Goal: Information Seeking & Learning: Learn about a topic

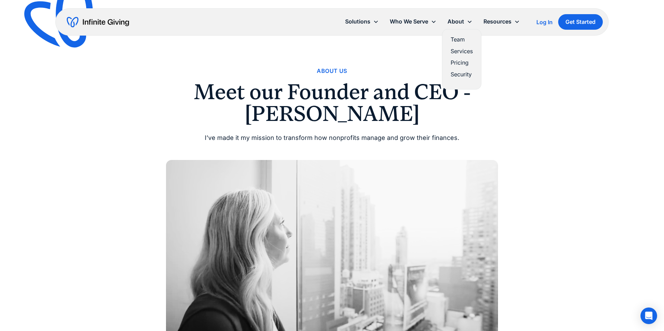
click at [451, 44] on link "Team" at bounding box center [462, 39] width 22 height 9
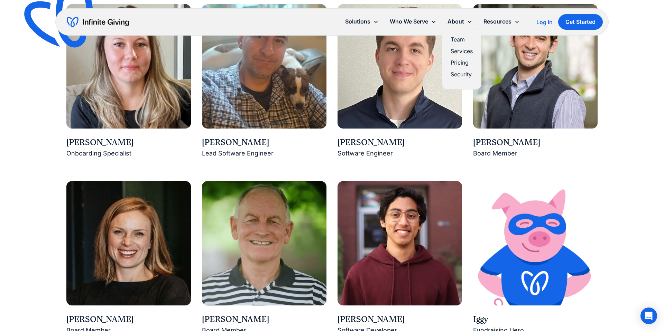
scroll to position [959, 0]
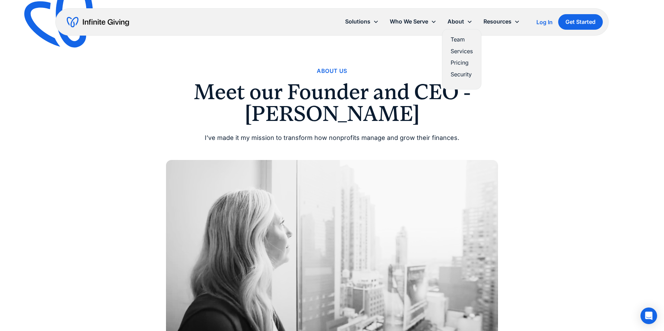
click at [448, 26] on div "About" at bounding box center [456, 21] width 17 height 9
click at [347, 76] on div "About Us" at bounding box center [332, 70] width 30 height 9
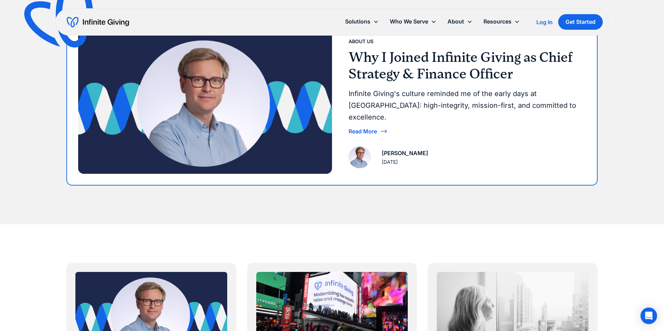
scroll to position [146, 0]
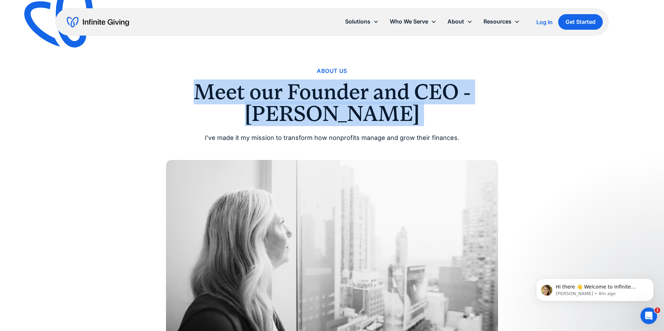
drag, startPoint x: 203, startPoint y: 113, endPoint x: 498, endPoint y: 160, distance: 298.4
click at [498, 144] on div "About Us Meet our Founder and CEO - [PERSON_NAME] I’ve made it my mission to tr…" at bounding box center [332, 104] width 332 height 77
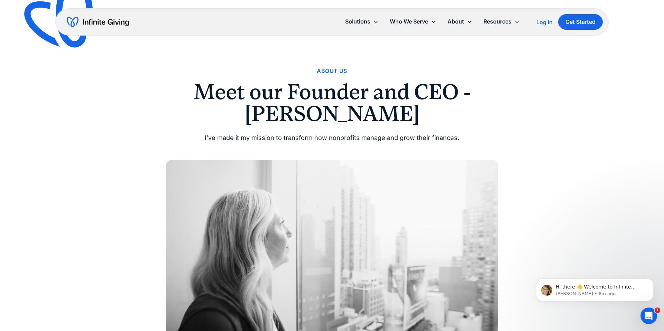
drag, startPoint x: 387, startPoint y: 161, endPoint x: 301, endPoint y: 155, distance: 86.3
click at [386, 144] on div "About Us Meet our Founder and CEO - [PERSON_NAME] I’ve made it my mission to tr…" at bounding box center [332, 104] width 332 height 77
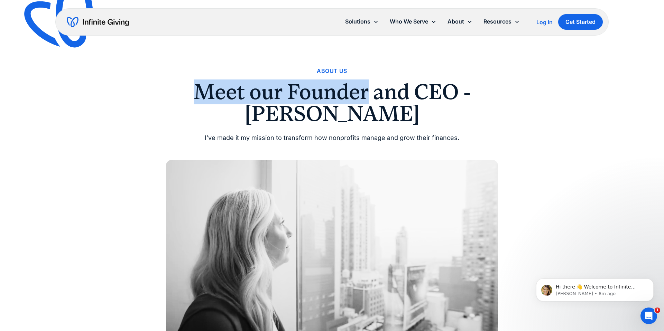
drag, startPoint x: 327, startPoint y: 120, endPoint x: 162, endPoint y: 120, distance: 165.7
click at [166, 120] on h1 "Meet our Founder and CEO - [PERSON_NAME]" at bounding box center [332, 102] width 332 height 43
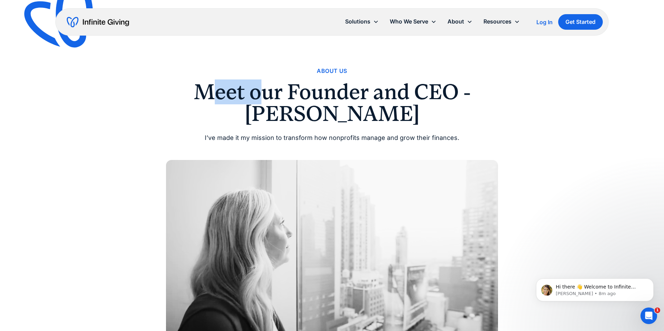
drag, startPoint x: 246, startPoint y: 121, endPoint x: 213, endPoint y: 119, distance: 32.9
click at [178, 121] on h1 "Meet our Founder and CEO - [PERSON_NAME]" at bounding box center [332, 102] width 332 height 43
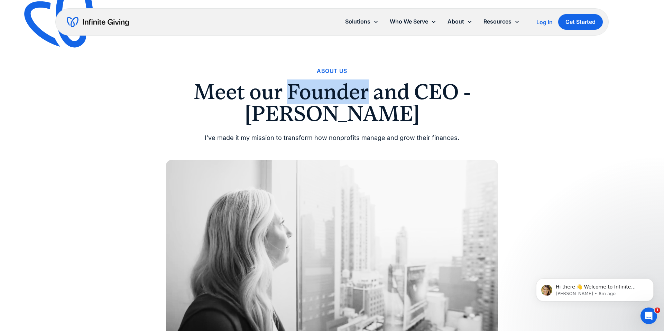
drag, startPoint x: 279, startPoint y: 108, endPoint x: 367, endPoint y: 117, distance: 88.3
click at [379, 117] on h1 "Meet our Founder and CEO - [PERSON_NAME]" at bounding box center [332, 102] width 332 height 43
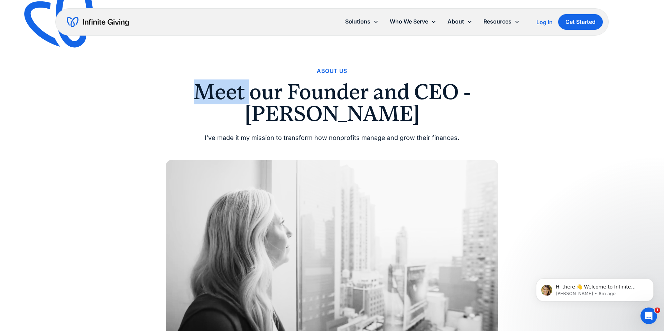
drag, startPoint x: 158, startPoint y: 112, endPoint x: 150, endPoint y: 112, distance: 8.0
click at [166, 112] on h1 "Meet our Founder and CEO - [PERSON_NAME]" at bounding box center [332, 102] width 332 height 43
